Goal: Information Seeking & Learning: Learn about a topic

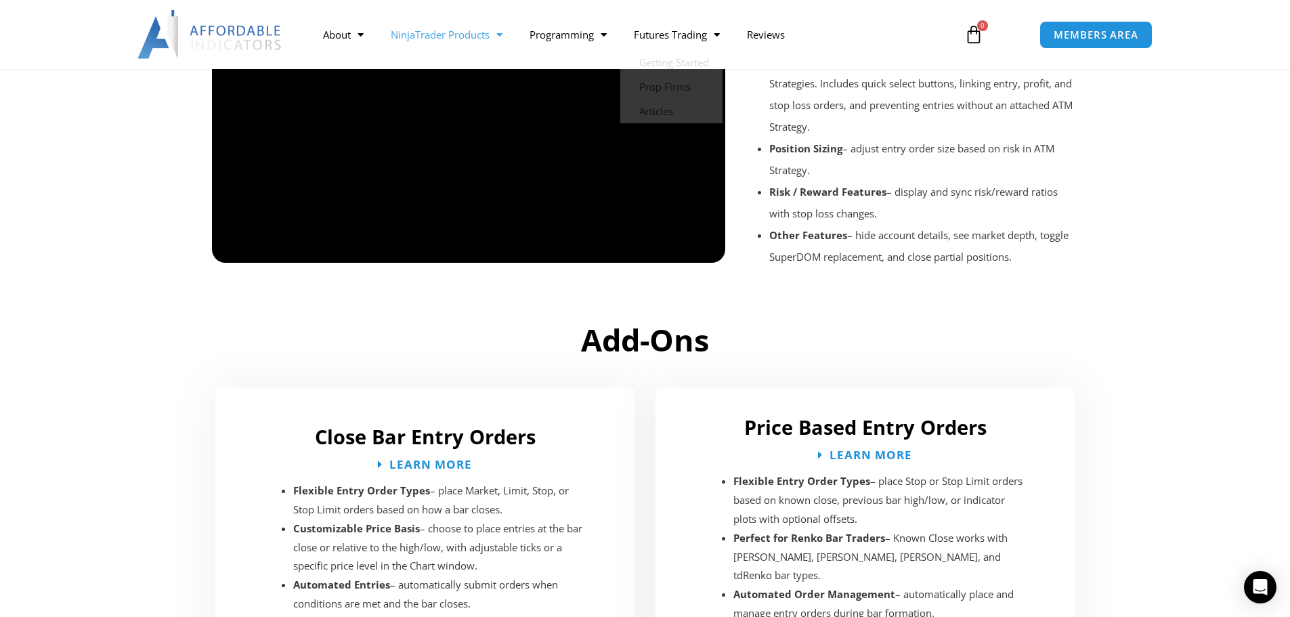
scroll to position [1702, 0]
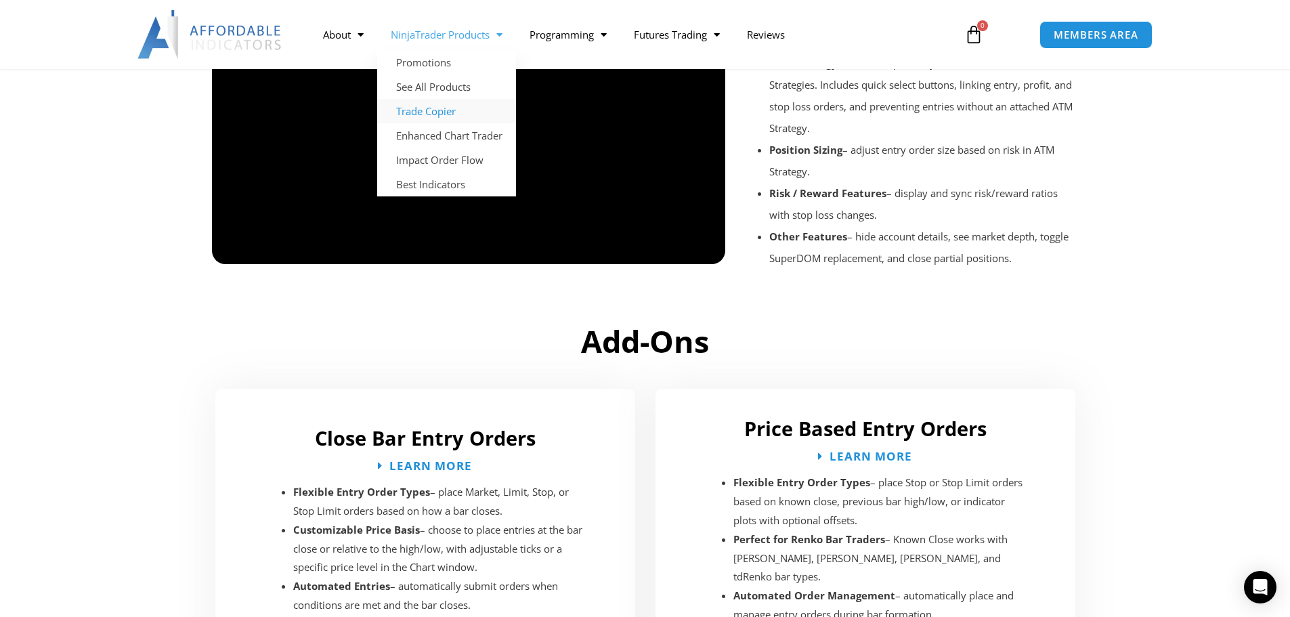
click at [429, 113] on link "Trade Copier" at bounding box center [446, 111] width 139 height 24
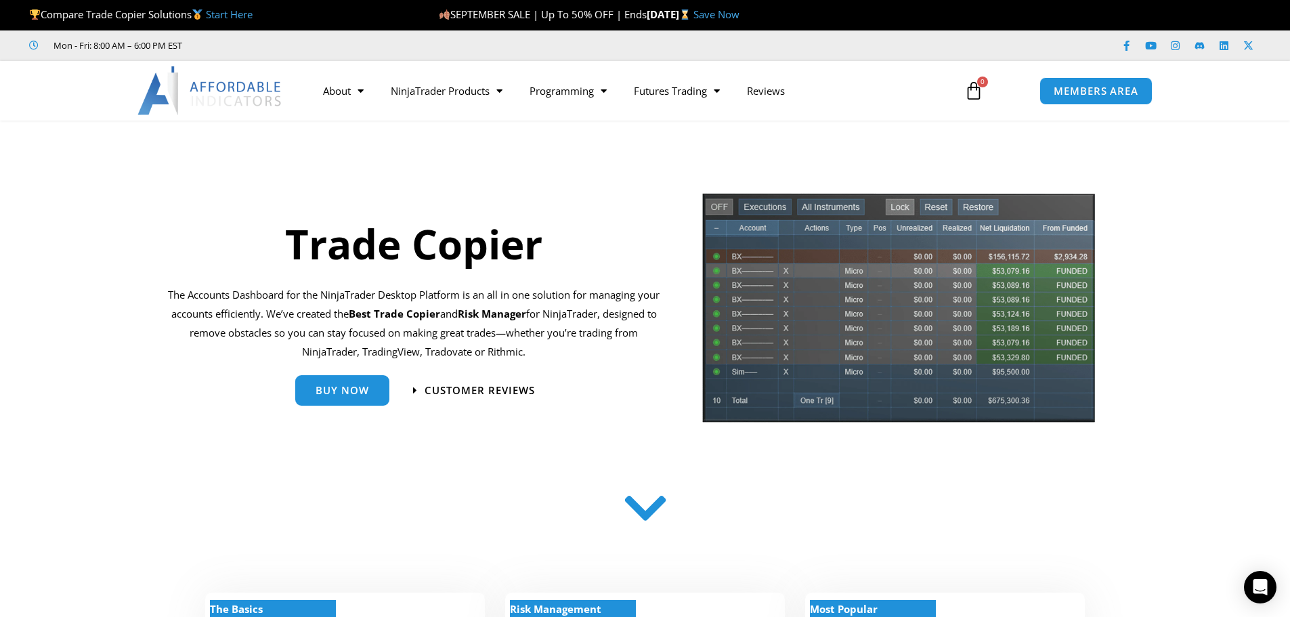
click at [1164, 293] on section "Trade Copier The Accounts Dashboard for the NinjaTrader Desktop Platform is an …" at bounding box center [645, 312] width 1290 height 255
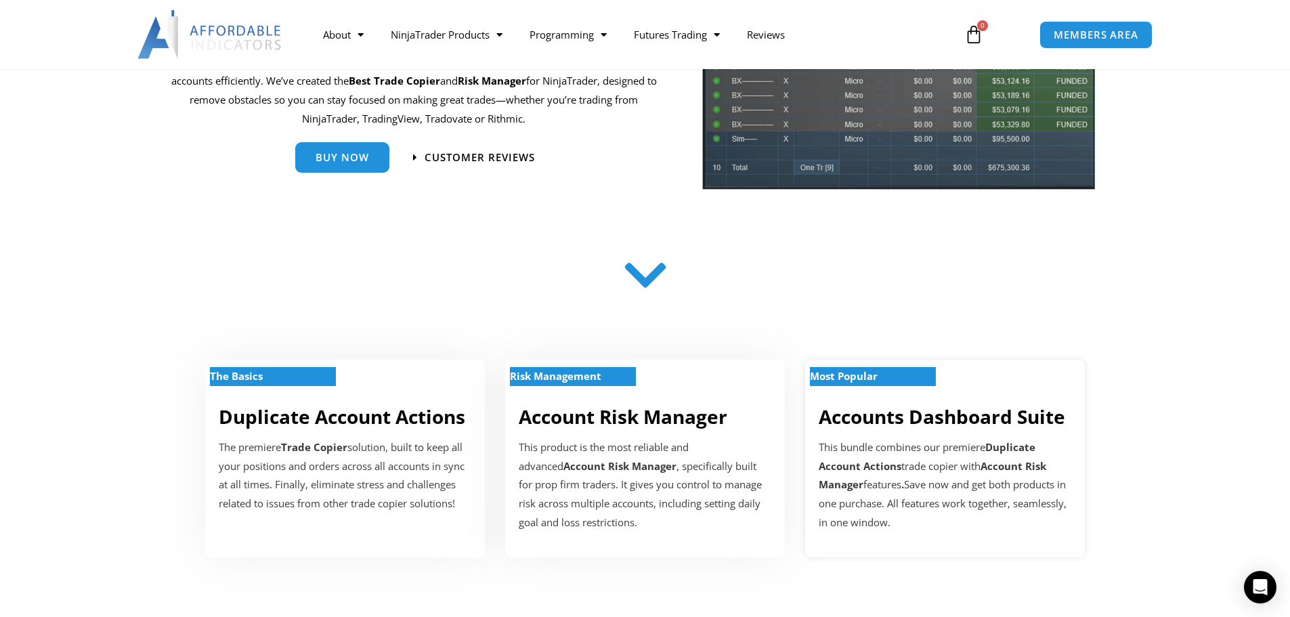
scroll to position [271, 0]
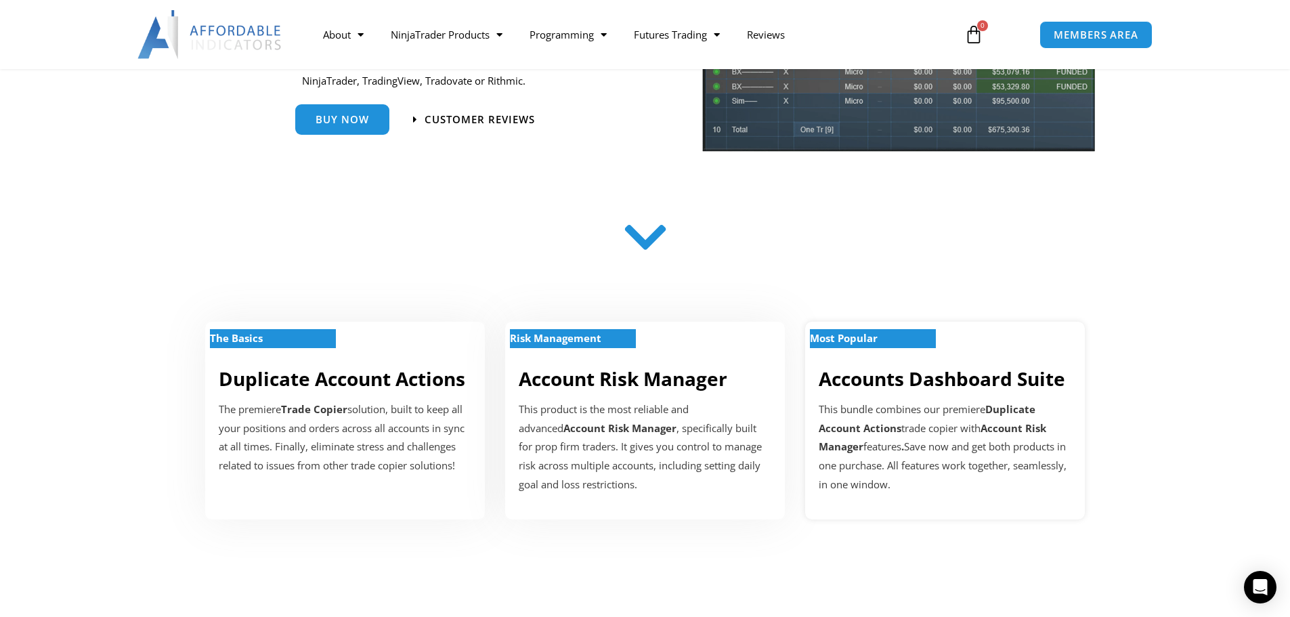
click at [929, 442] on div "This bundle combines our premiere Duplicate Account Actions trade copier with A…" at bounding box center [945, 447] width 253 height 94
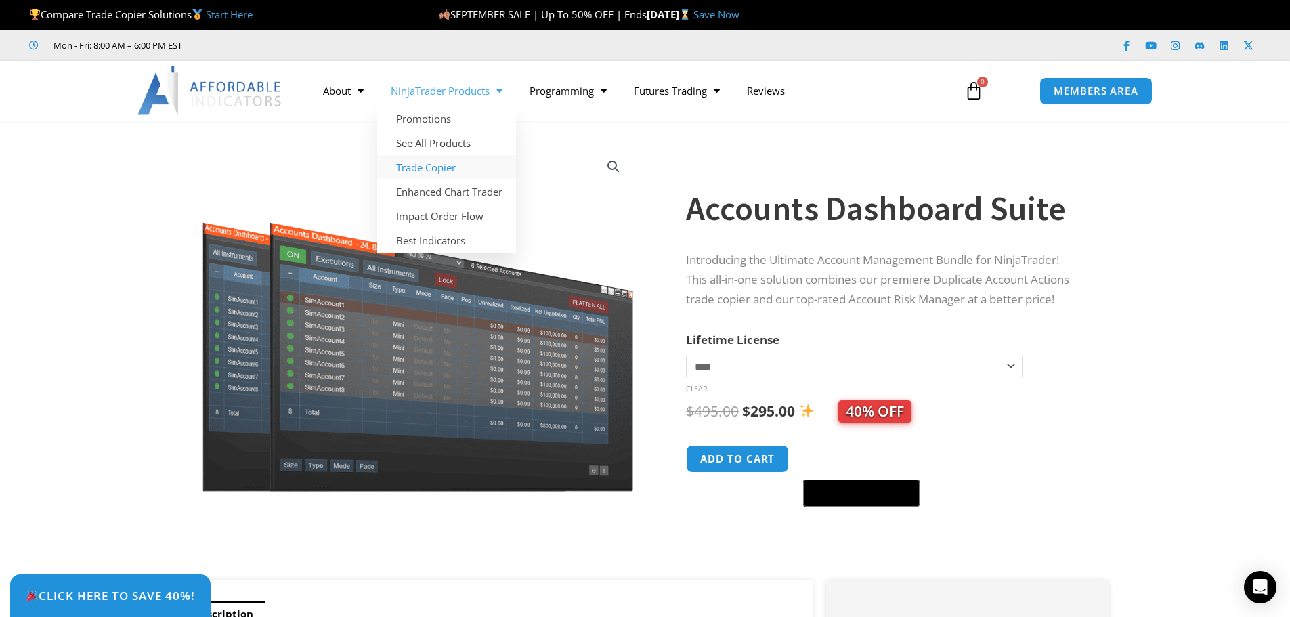
click at [426, 166] on link "Trade Copier" at bounding box center [446, 167] width 139 height 24
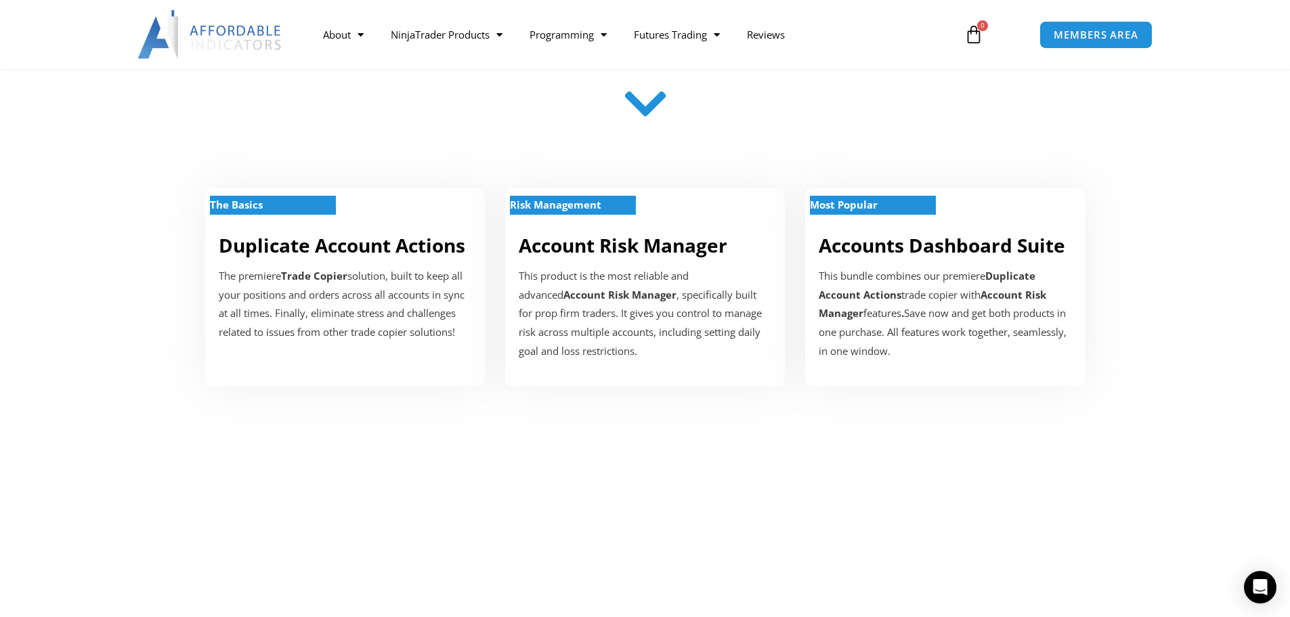
scroll to position [406, 0]
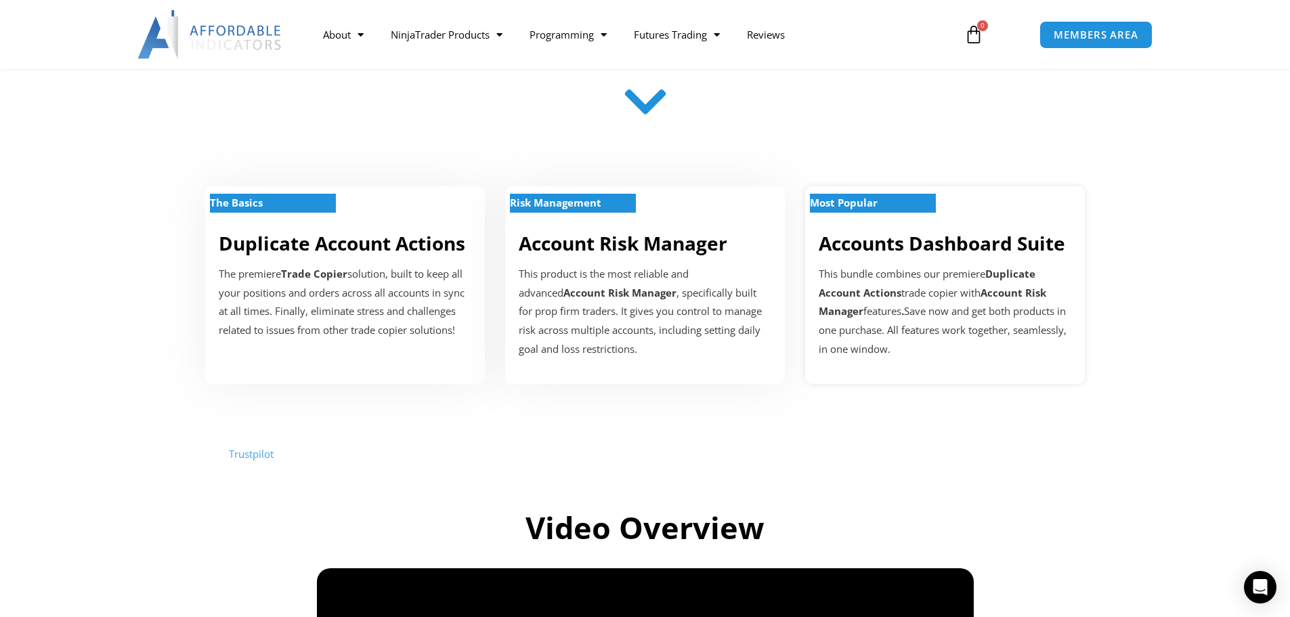
click at [890, 254] on link "Accounts Dashboard Suite" at bounding box center [942, 243] width 247 height 26
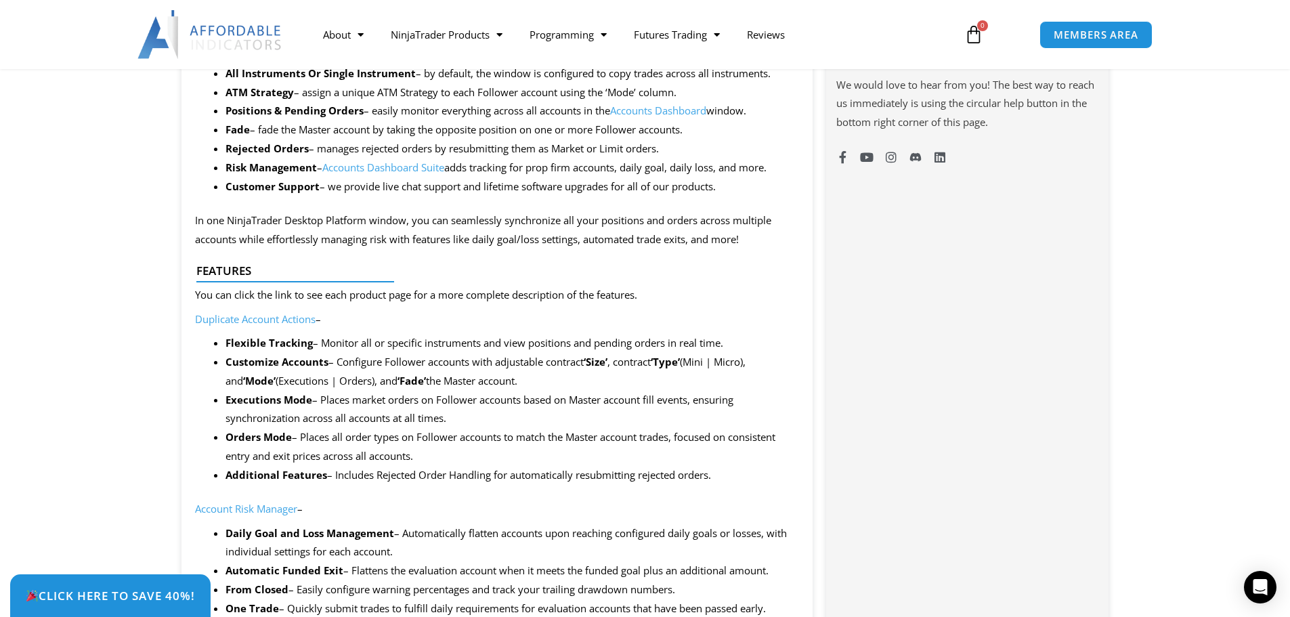
scroll to position [881, 0]
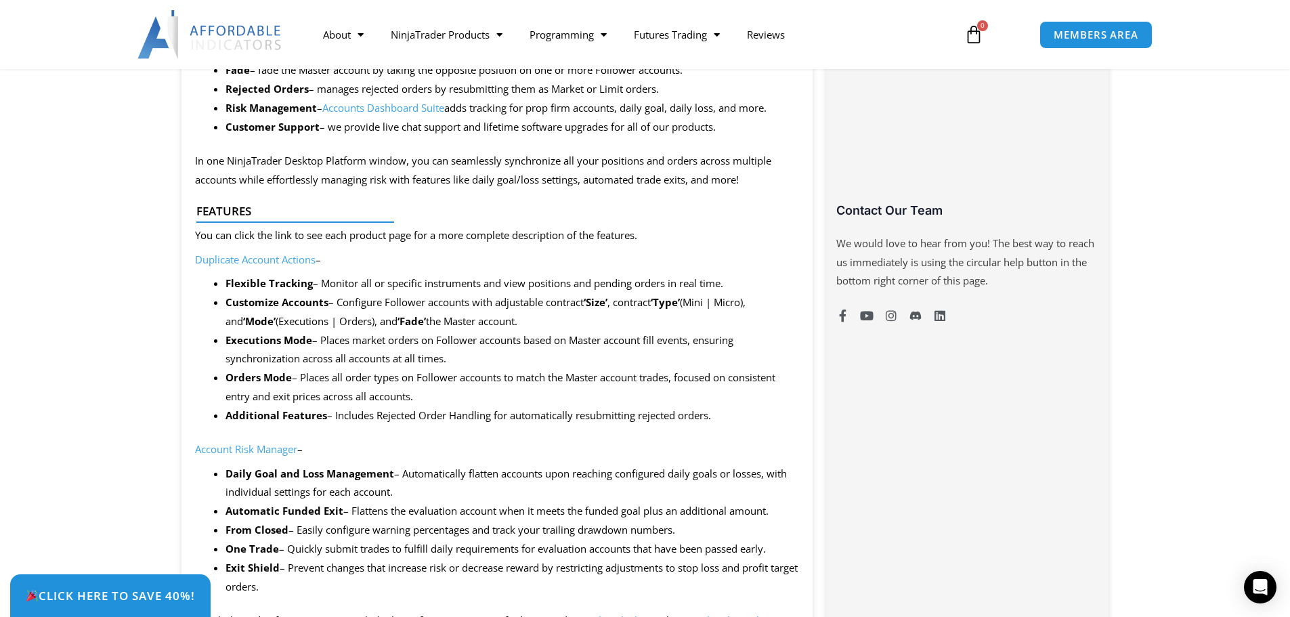
click at [303, 256] on link "Duplicate Account Actions" at bounding box center [255, 260] width 121 height 14
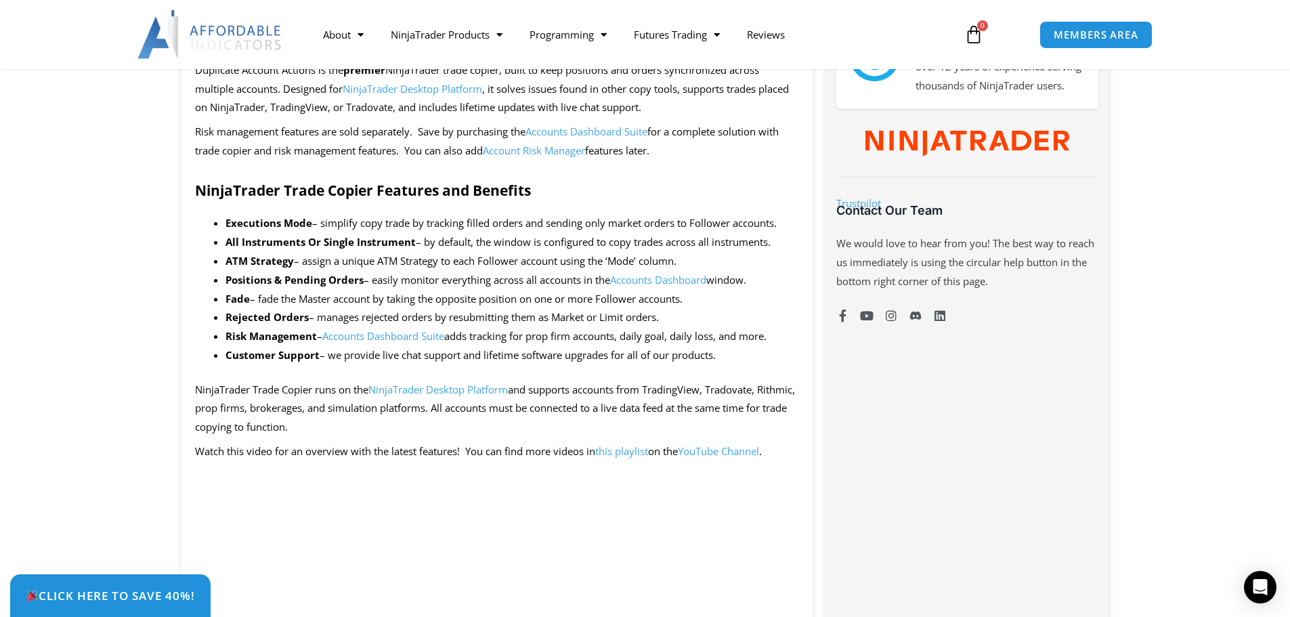
scroll to position [677, 0]
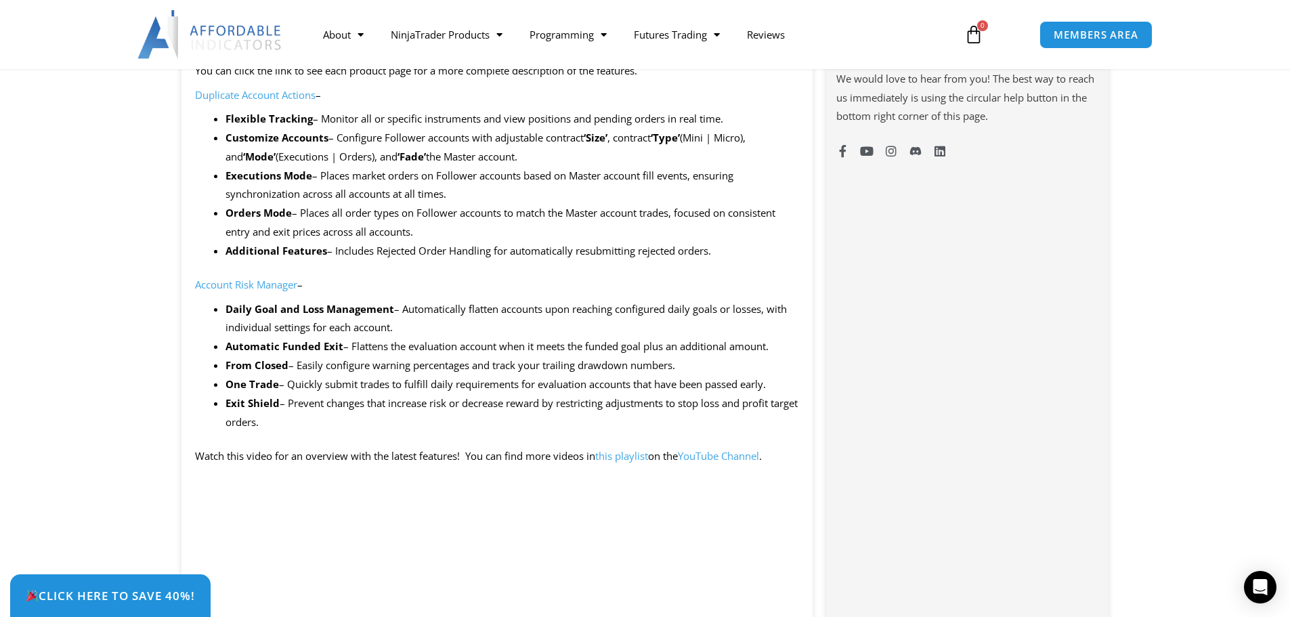
scroll to position [881, 0]
